Goal: Information Seeking & Learning: Learn about a topic

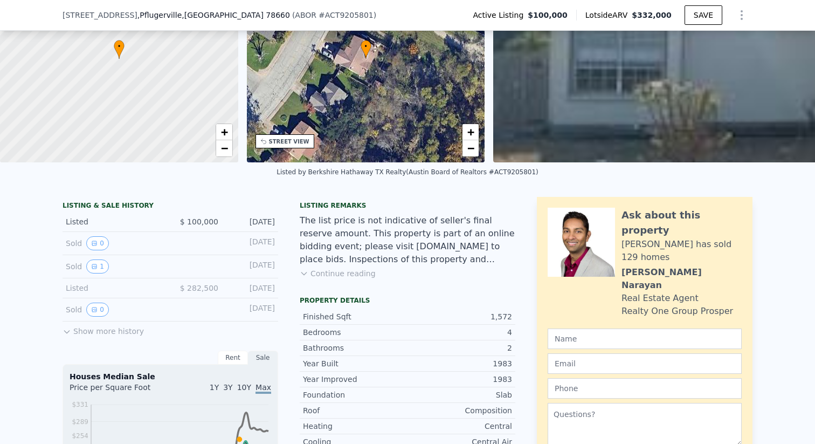
scroll to position [110, 0]
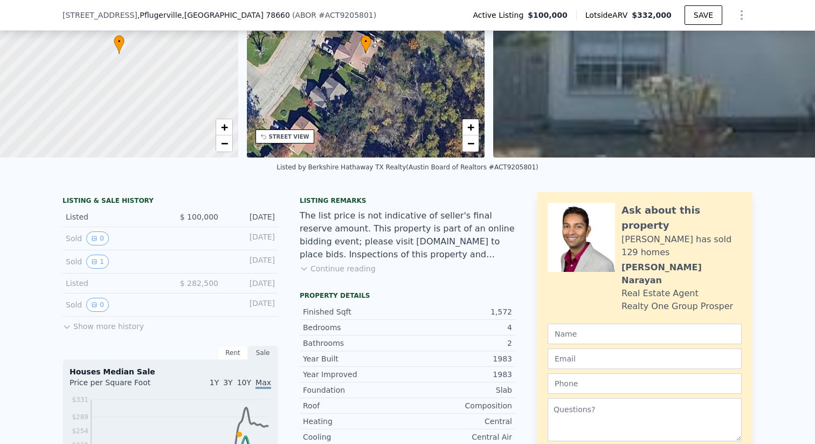
click at [107, 329] on button "Show more history" at bounding box center [103, 323] width 81 height 15
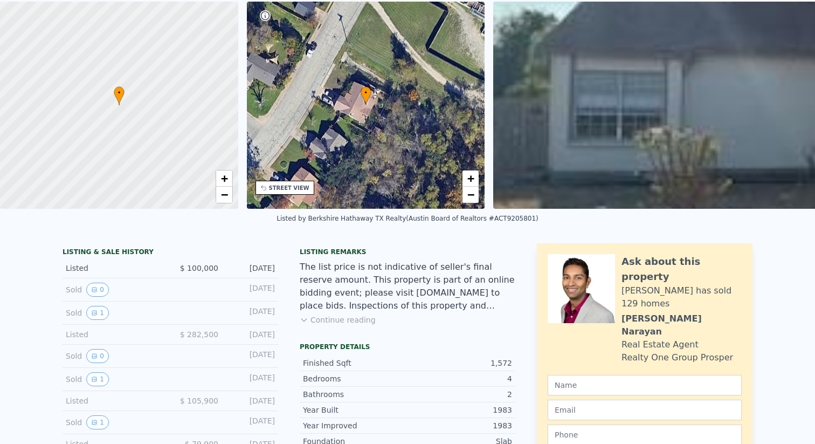
scroll to position [0, 0]
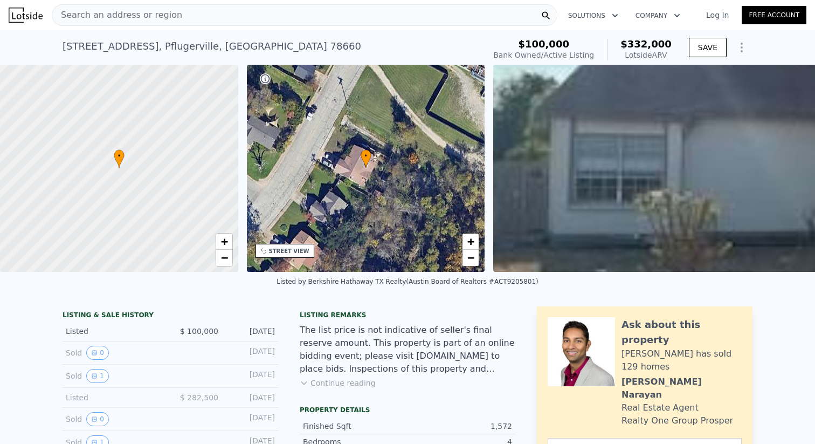
click at [743, 45] on icon "Show Options" at bounding box center [741, 47] width 13 height 13
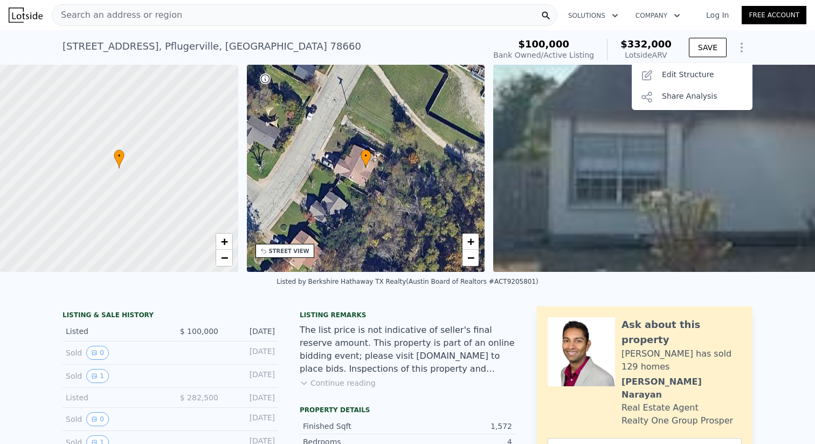
click at [743, 45] on icon "Show Options" at bounding box center [741, 47] width 13 height 13
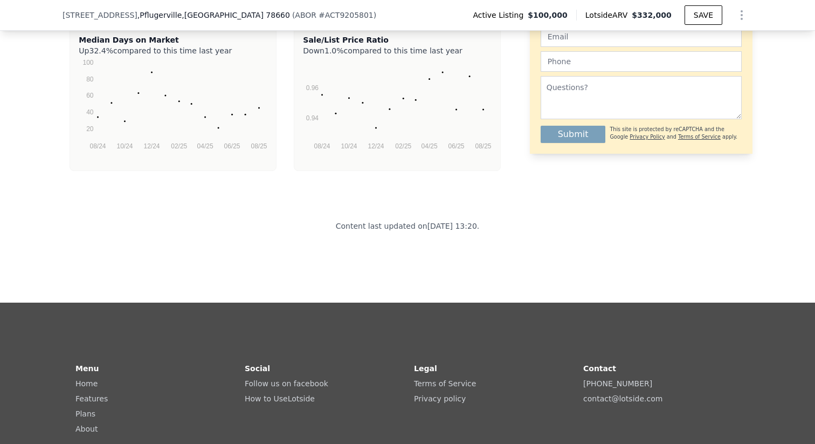
scroll to position [2334, 0]
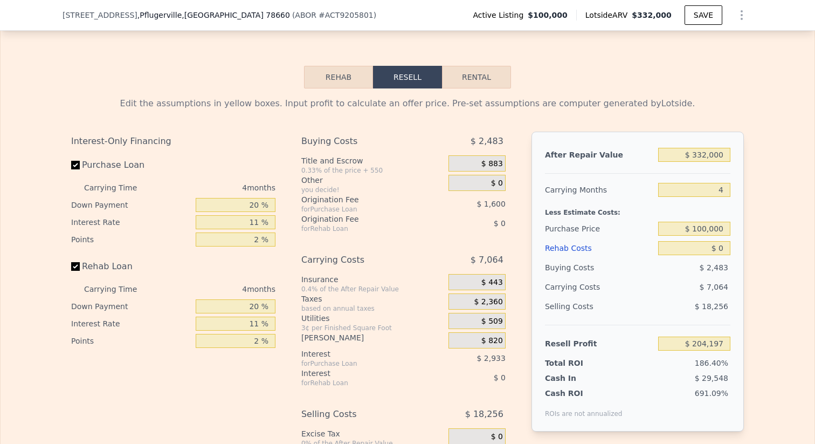
scroll to position [1531, 0]
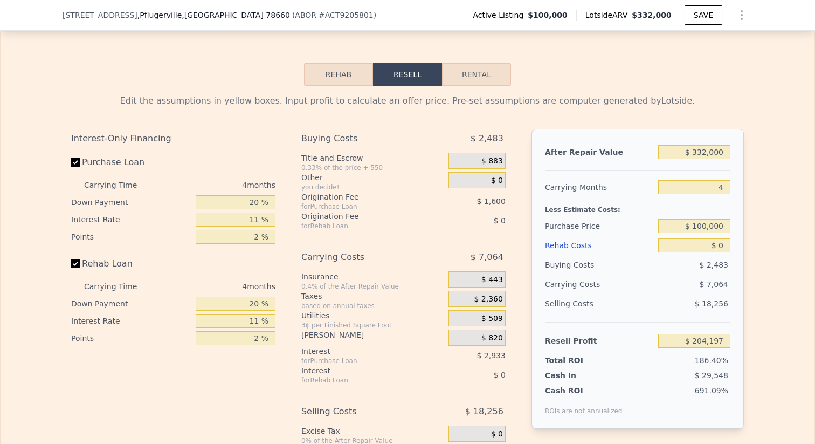
click at [356, 78] on button "Rehab" at bounding box center [338, 74] width 69 height 23
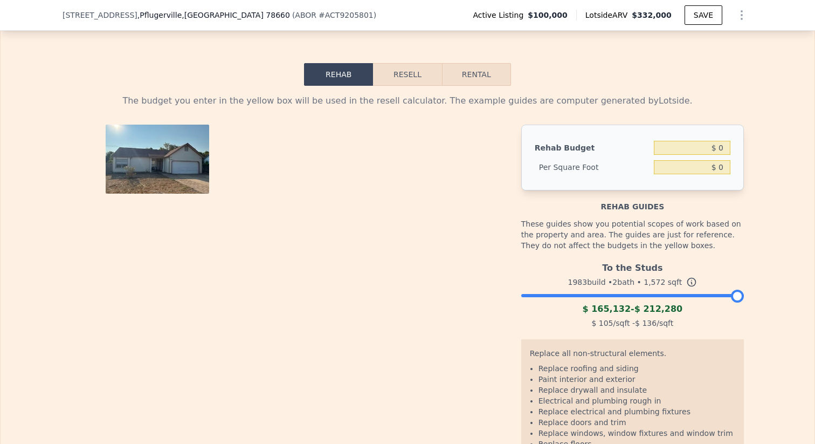
click at [467, 81] on button "Rental" at bounding box center [476, 74] width 69 height 23
select select "30"
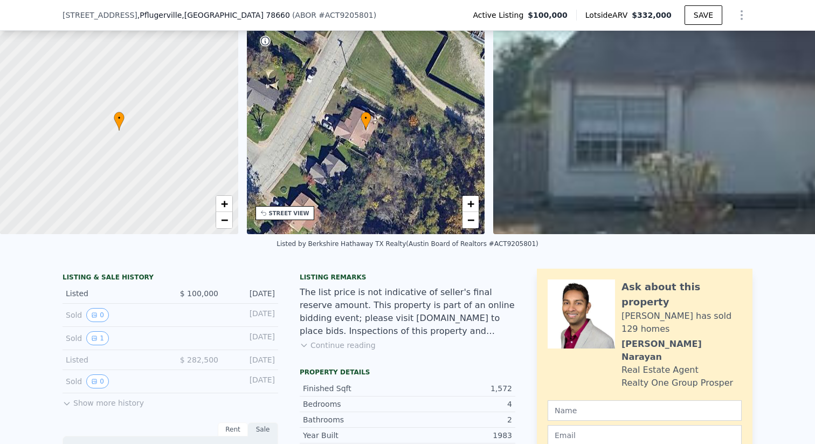
scroll to position [242, 0]
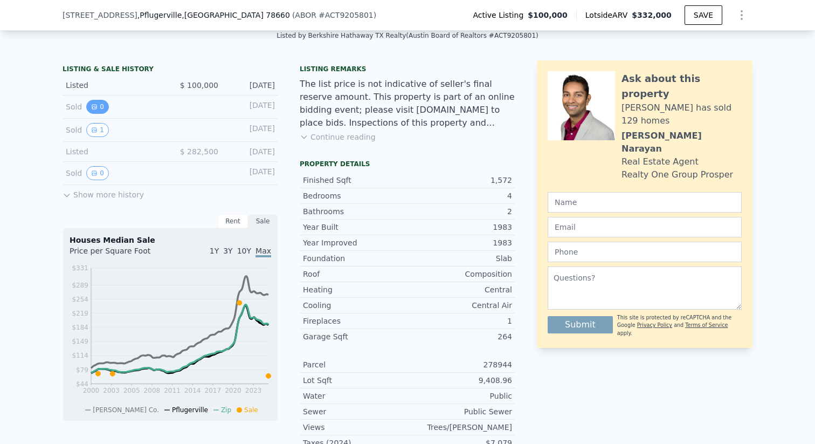
click at [99, 105] on button "0" at bounding box center [97, 107] width 23 height 14
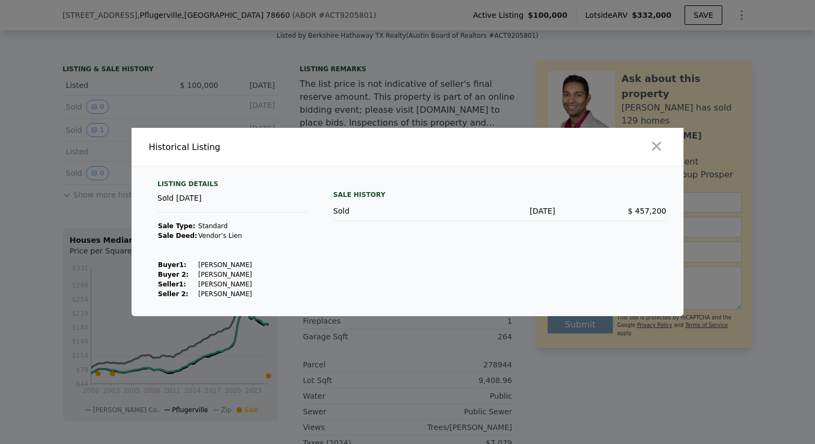
click at [106, 115] on div at bounding box center [407, 222] width 815 height 444
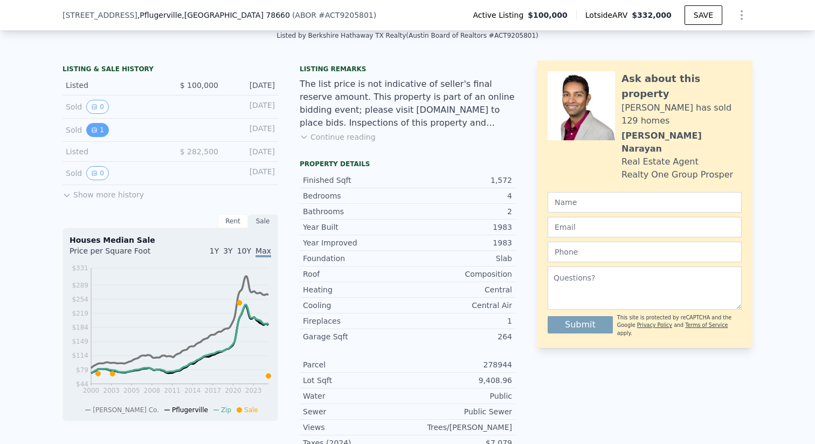
click at [92, 129] on icon "View historical data" at bounding box center [94, 130] width 6 height 6
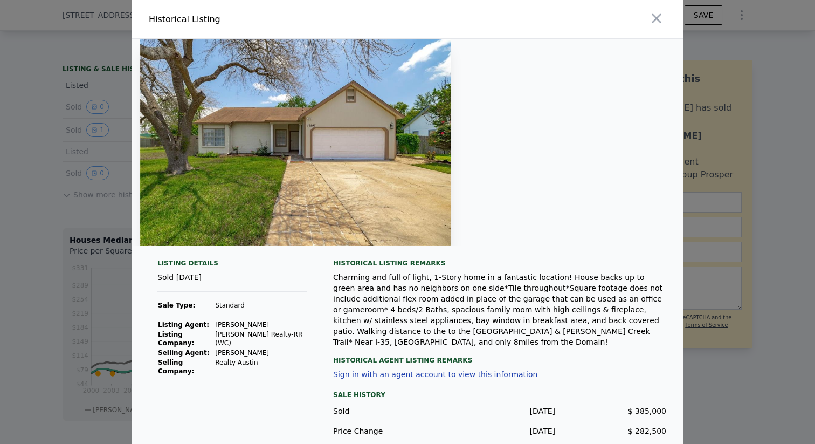
scroll to position [3, 0]
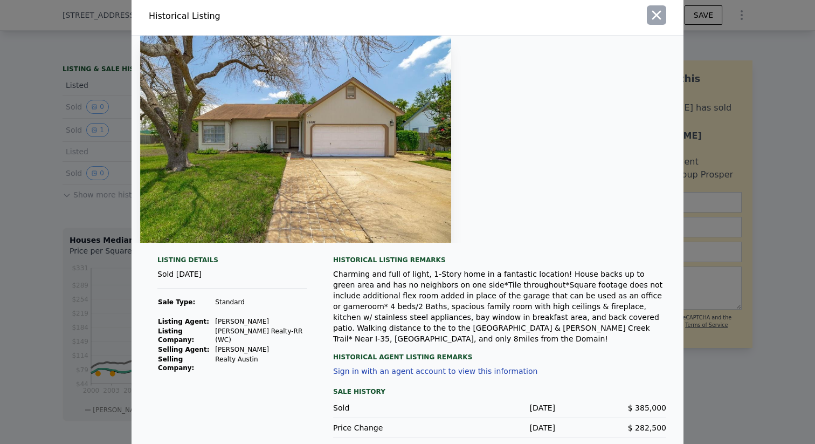
click at [654, 23] on button "button" at bounding box center [656, 14] width 19 height 19
